Goal: Task Accomplishment & Management: Complete application form

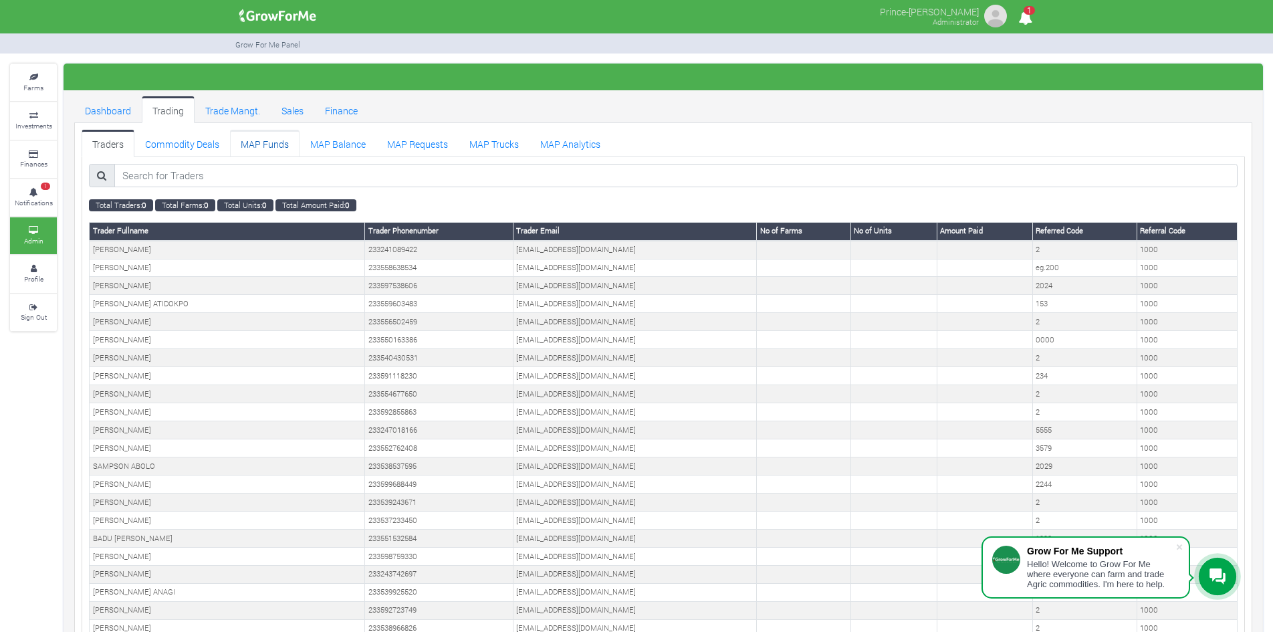
click at [272, 141] on link "MAP Funds" at bounding box center [265, 143] width 70 height 27
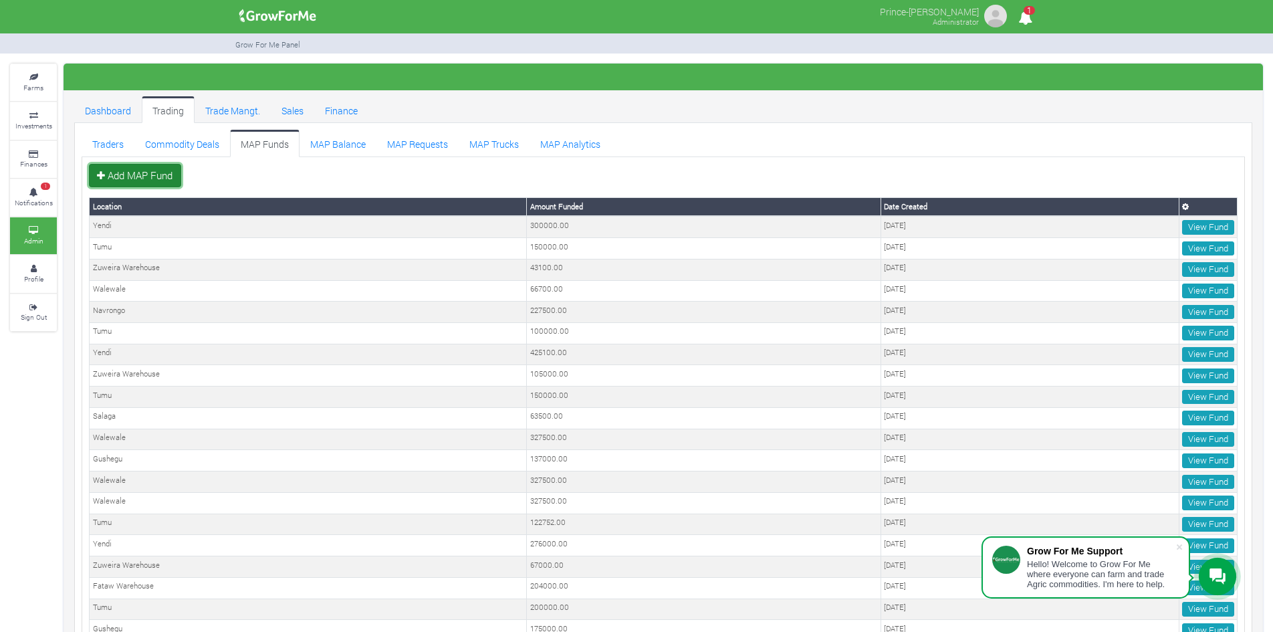
click at [159, 169] on link "Add MAP Fund" at bounding box center [135, 176] width 92 height 24
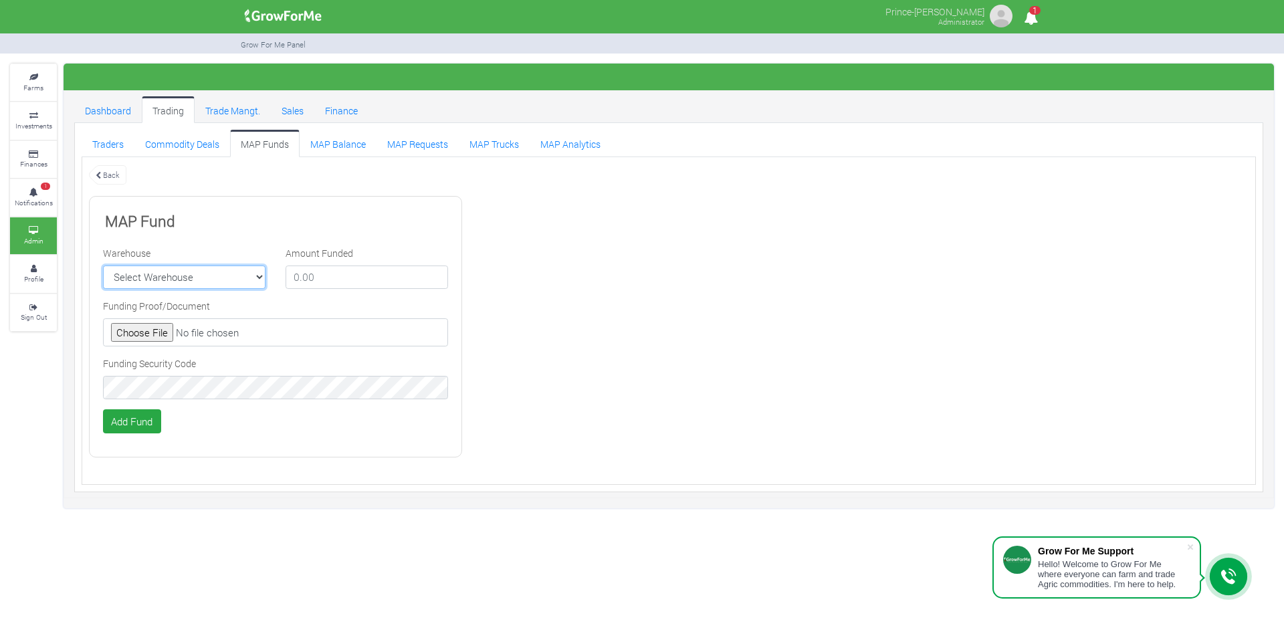
click at [187, 280] on select "Select Warehouse TDX Navrongo Walewale Garu (Faranaya) Kintampo Langbensi WamiA…" at bounding box center [184, 278] width 163 height 24
select select "7"
click at [103, 266] on select "Select Warehouse TDX Navrongo Walewale Garu (Faranaya) Kintampo Langbensi WamiA…" at bounding box center [184, 278] width 163 height 24
click at [342, 278] on input "number" at bounding box center [367, 278] width 163 height 24
type input "3"
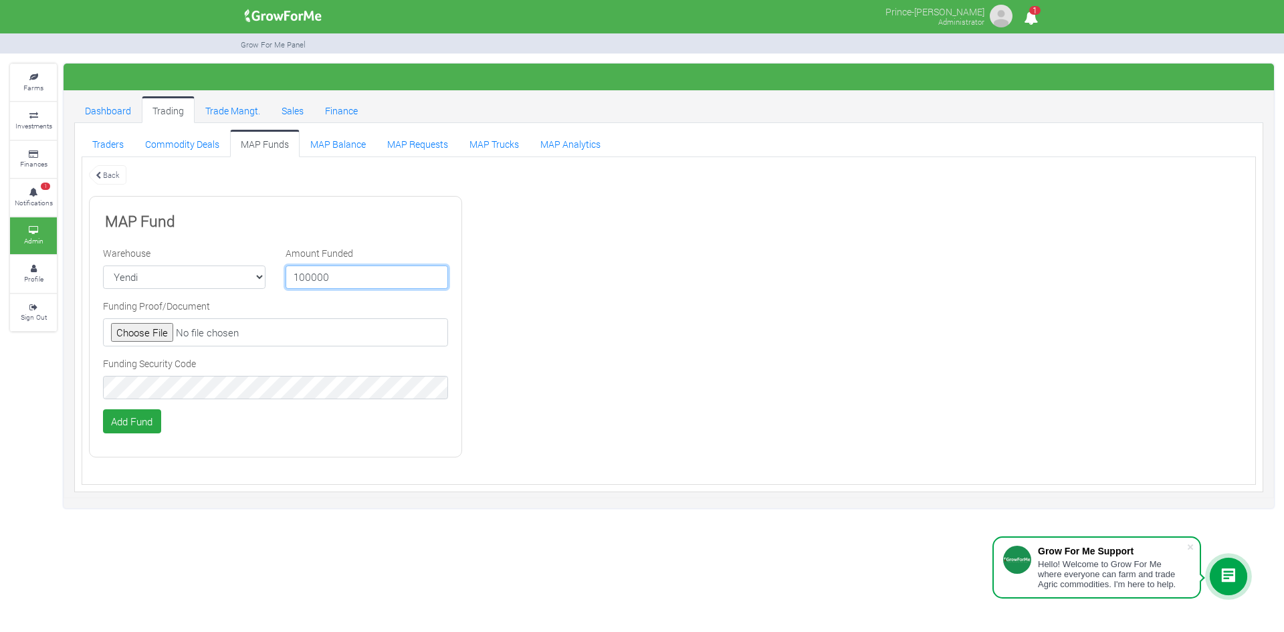
type input "100000"
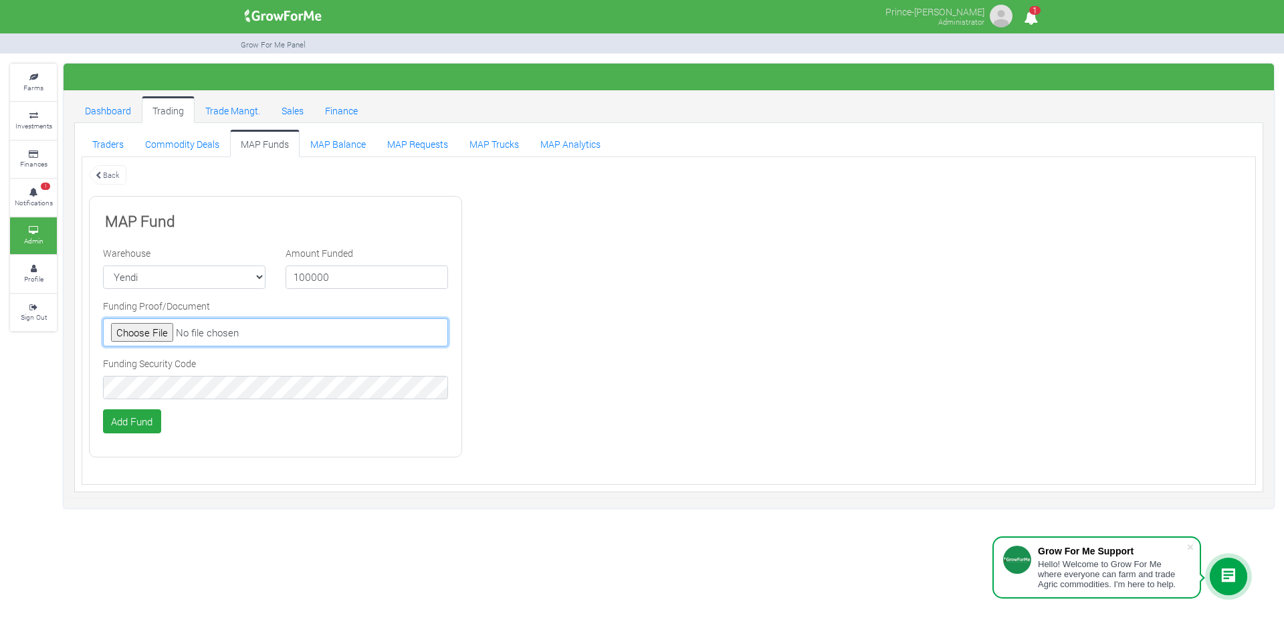
click at [156, 337] on input "file" at bounding box center [275, 332] width 345 height 28
type input "C:\fakepath\GHc 100,000.00.jpeg"
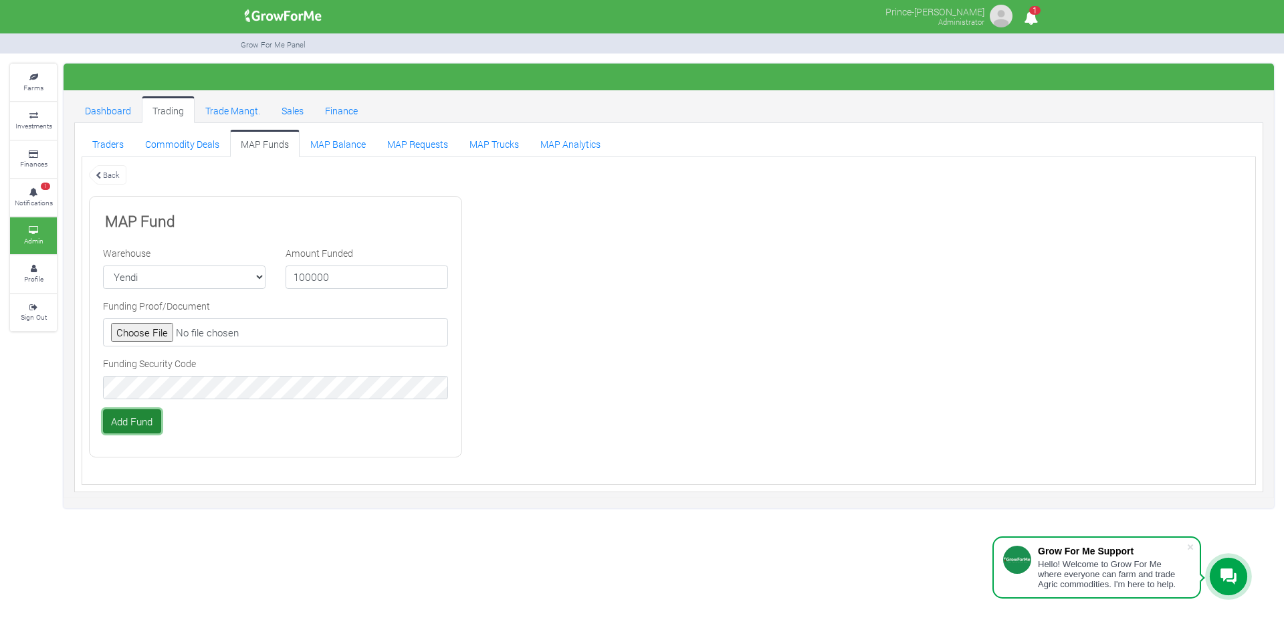
click at [138, 427] on button "Add Fund" at bounding box center [132, 421] width 58 height 24
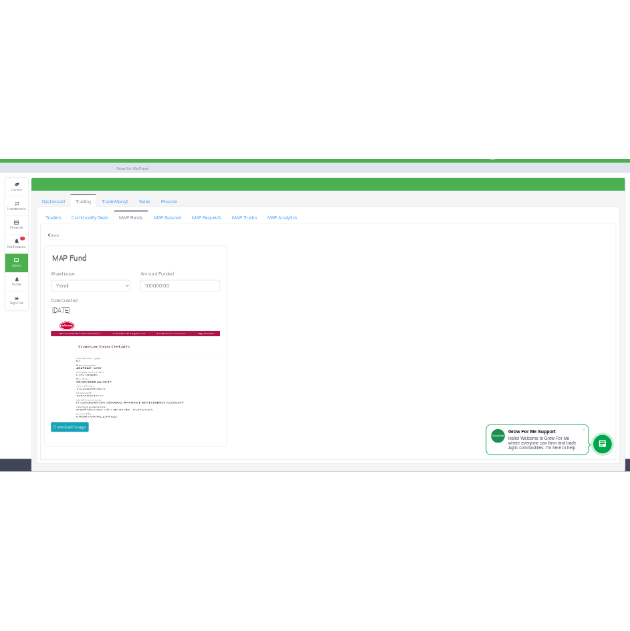
scroll to position [25, 0]
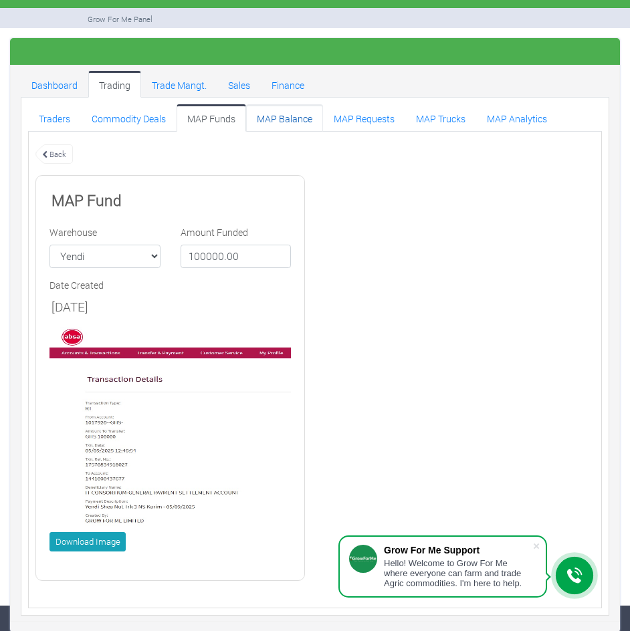
click at [279, 119] on link "MAP Balance" at bounding box center [284, 117] width 77 height 27
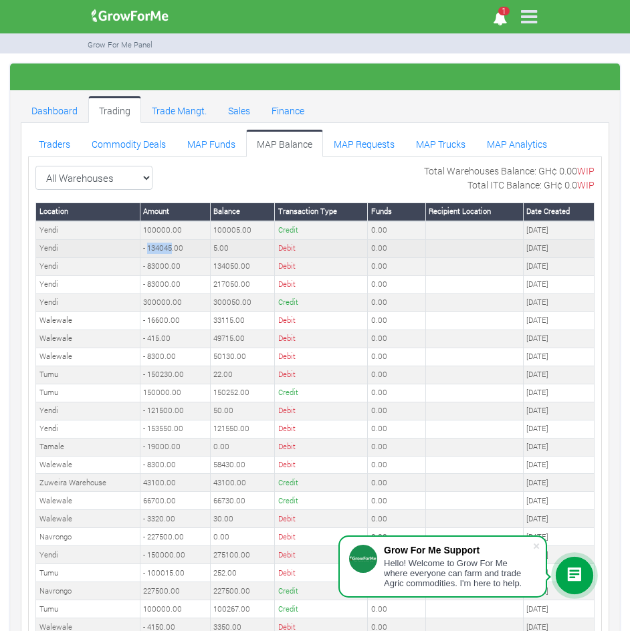
drag, startPoint x: 148, startPoint y: 247, endPoint x: 172, endPoint y: 245, distance: 23.5
click at [172, 245] on td "- 134045.00" at bounding box center [175, 248] width 70 height 18
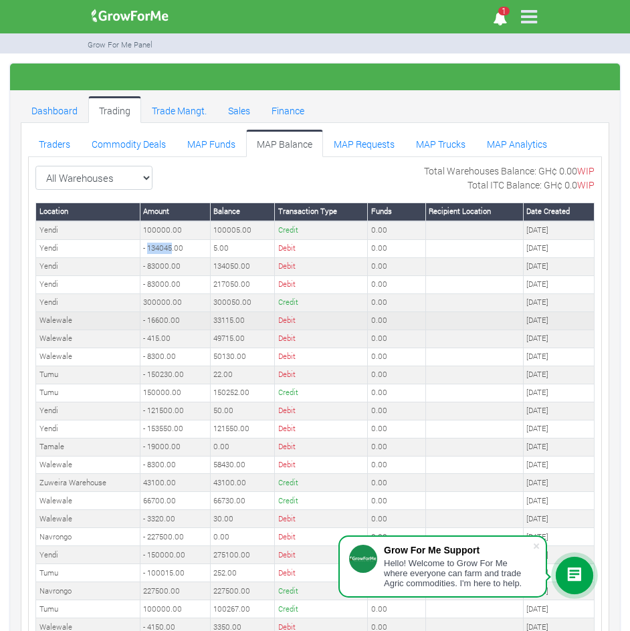
click at [241, 328] on td "33115.00" at bounding box center [242, 321] width 64 height 18
